Goal: Check status: Check status

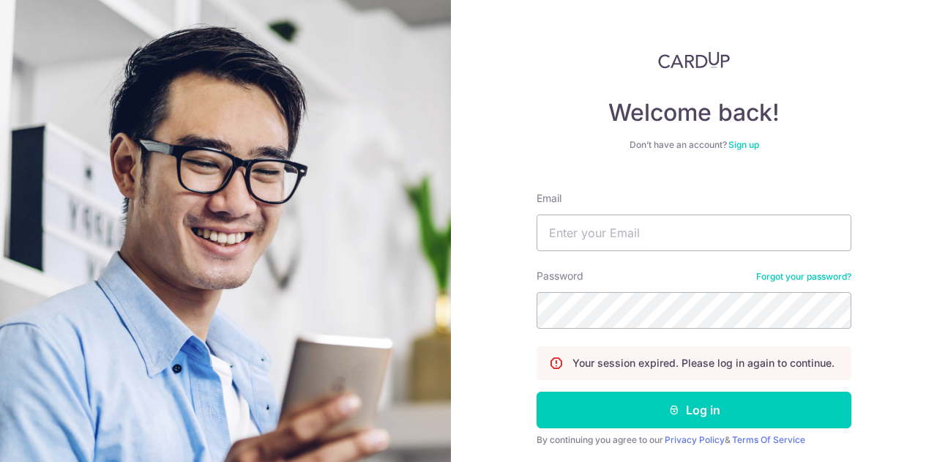
type input "S"
type input "s"
type input "[PERSON_NAME][EMAIL_ADDRESS][DOMAIN_NAME]"
click at [537, 392] on button "Log in" at bounding box center [694, 410] width 315 height 37
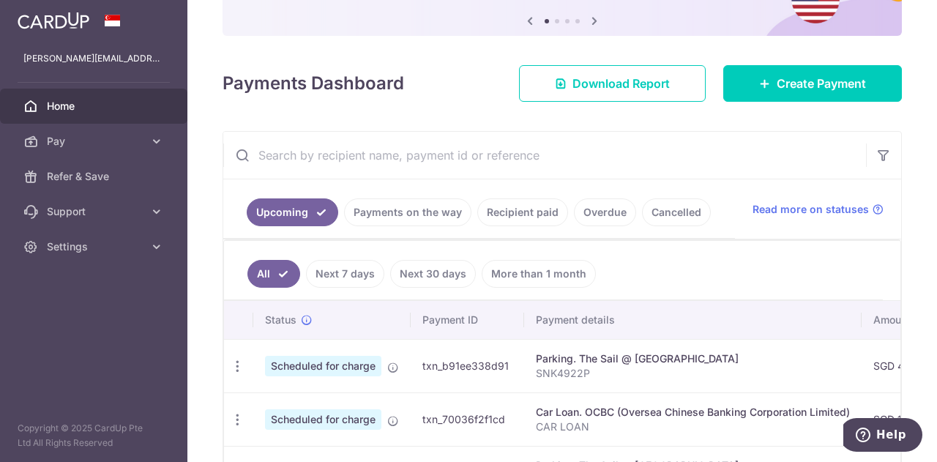
scroll to position [152, 0]
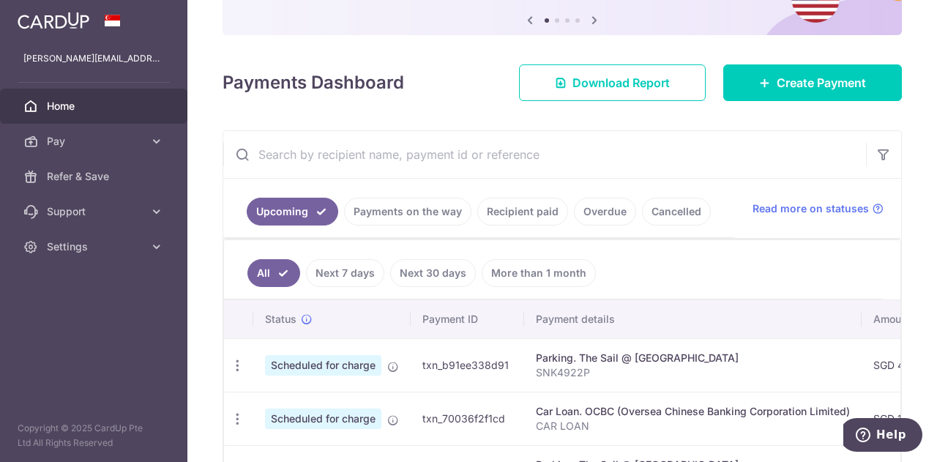
click at [408, 214] on link "Payments on the way" at bounding box center [407, 212] width 127 height 28
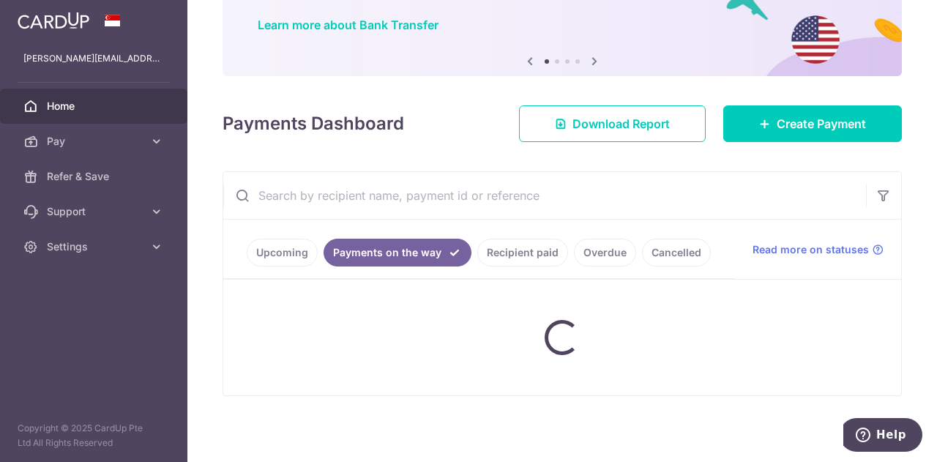
scroll to position [149, 0]
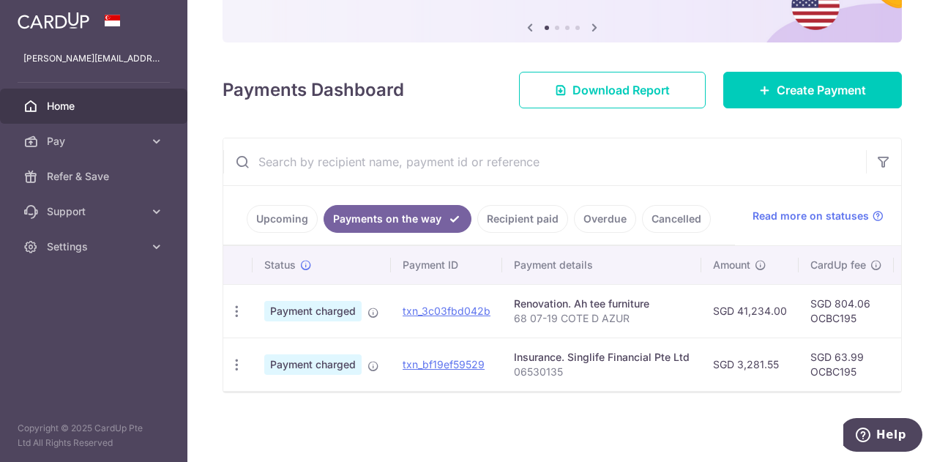
click at [519, 214] on link "Recipient paid" at bounding box center [522, 219] width 91 height 28
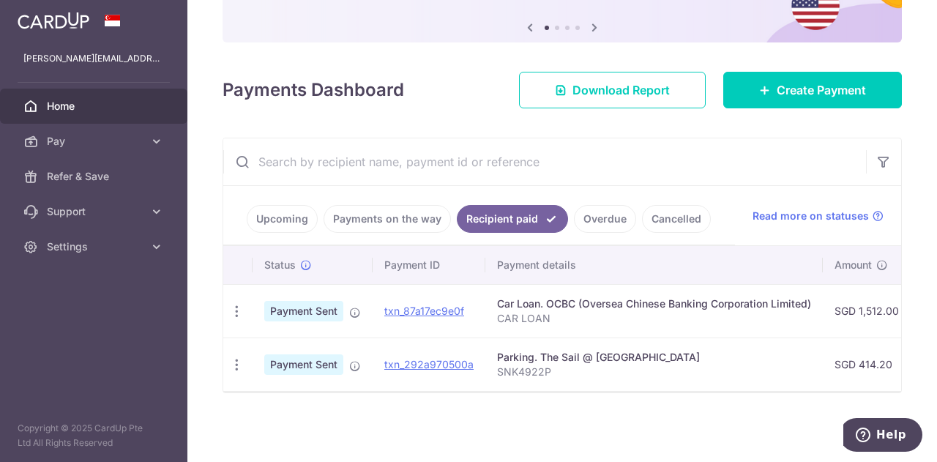
click at [423, 218] on link "Payments on the way" at bounding box center [387, 219] width 127 height 28
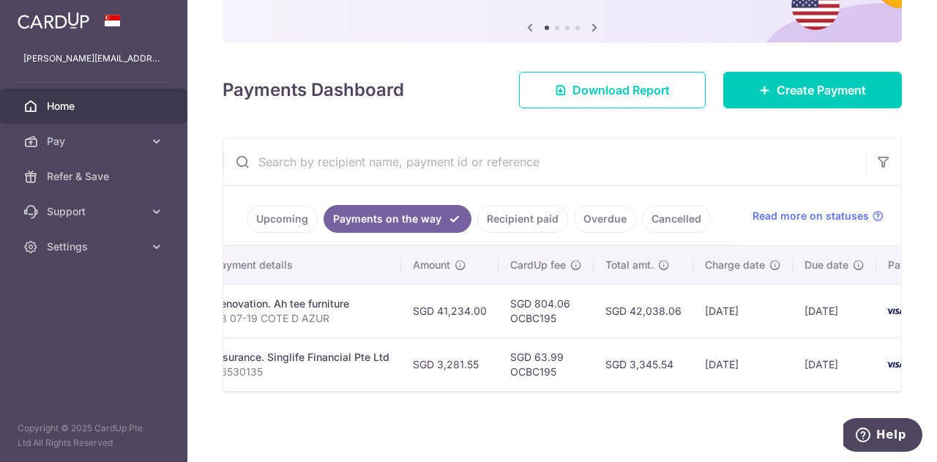
scroll to position [0, 302]
